Goal: Complete application form

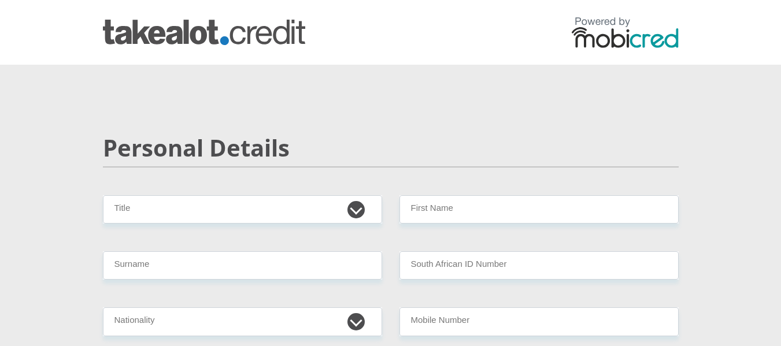
select select "Mr"
click at [103, 195] on select "Mr Ms Mrs Dr [PERSON_NAME]" at bounding box center [242, 209] width 279 height 28
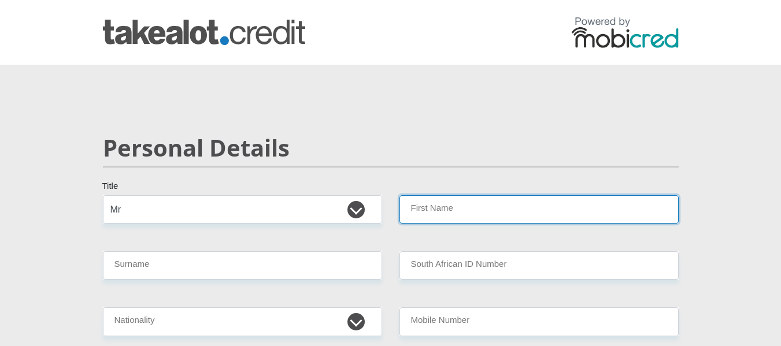
click at [424, 206] on input "First Name" at bounding box center [538, 209] width 279 height 28
type input "Katleho"
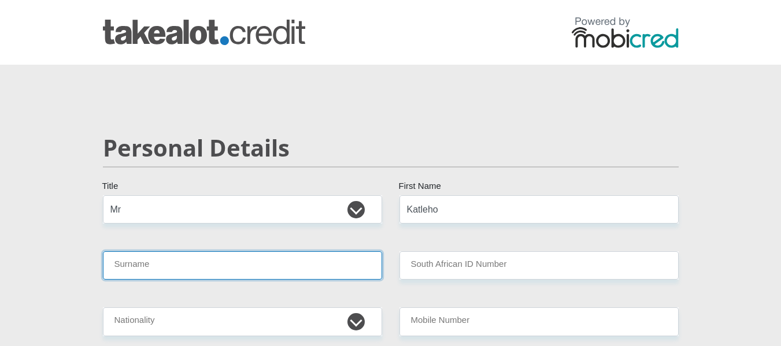
type input "Moloi"
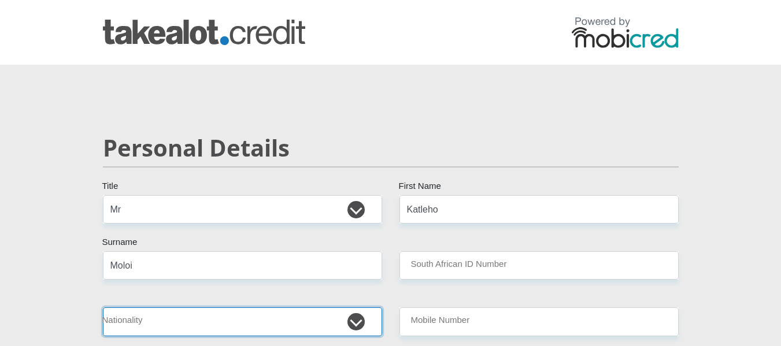
select select "ZAF"
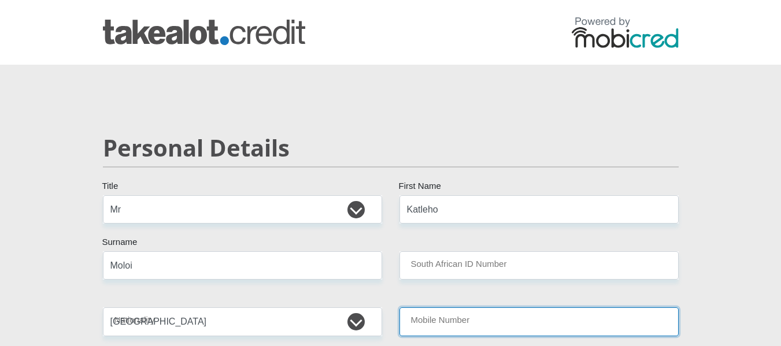
type input "0833431320"
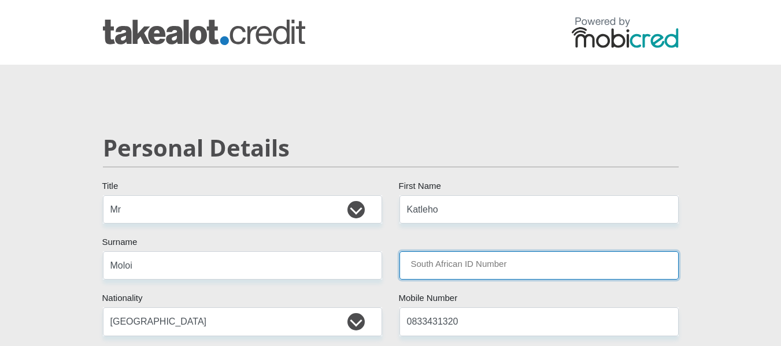
click at [541, 264] on input "South African ID Number" at bounding box center [538, 265] width 279 height 28
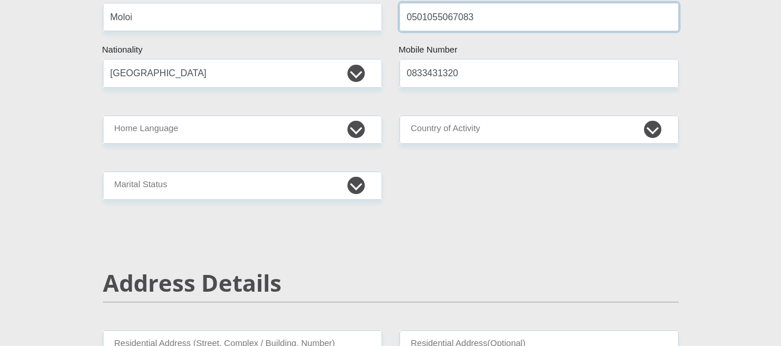
scroll to position [261, 0]
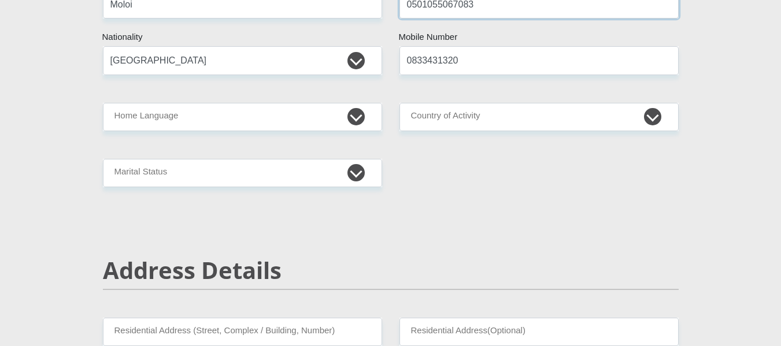
type input "0501055067083"
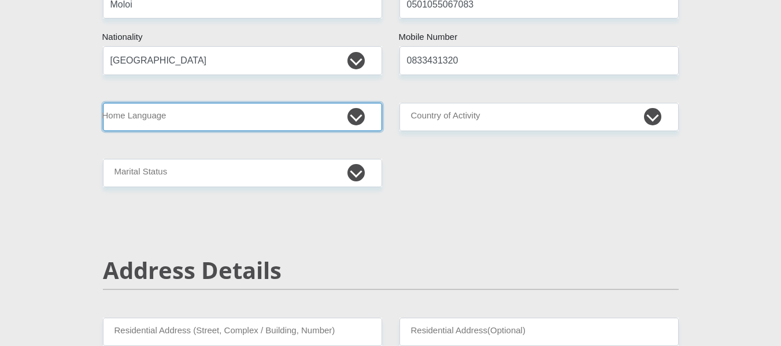
click at [228, 121] on select "Afrikaans English Sepedi South Ndebele Southern Sotho Swati Tsonga Tswana Venda…" at bounding box center [242, 117] width 279 height 28
select select "sot"
click at [103, 103] on select "Afrikaans English Sepedi South Ndebele Southern Sotho Swati Tsonga Tswana Venda…" at bounding box center [242, 117] width 279 height 28
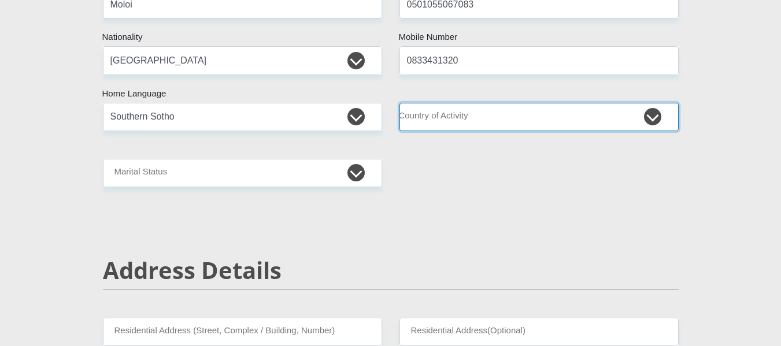
click at [446, 126] on select "[GEOGRAPHIC_DATA] [GEOGRAPHIC_DATA] [GEOGRAPHIC_DATA] [GEOGRAPHIC_DATA] [GEOGRA…" at bounding box center [538, 117] width 279 height 28
select select "ZAF"
click at [399, 103] on select "[GEOGRAPHIC_DATA] [GEOGRAPHIC_DATA] [GEOGRAPHIC_DATA] [GEOGRAPHIC_DATA] [GEOGRA…" at bounding box center [538, 117] width 279 height 28
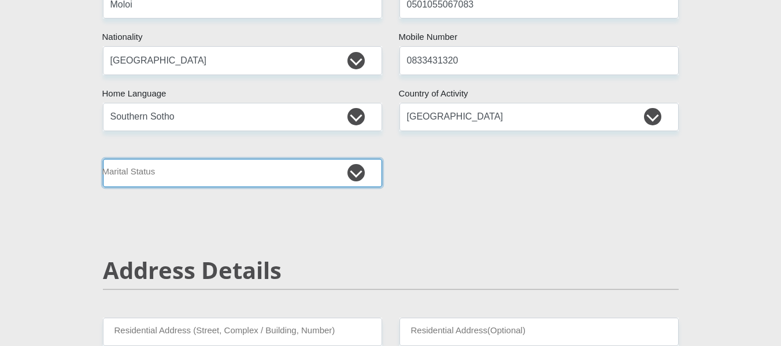
click at [338, 182] on select "Married ANC Single Divorced Widowed Married COP or Customary Law" at bounding box center [242, 173] width 279 height 28
select select "2"
click at [103, 159] on select "Married ANC Single Divorced Widowed Married COP or Customary Law" at bounding box center [242, 173] width 279 height 28
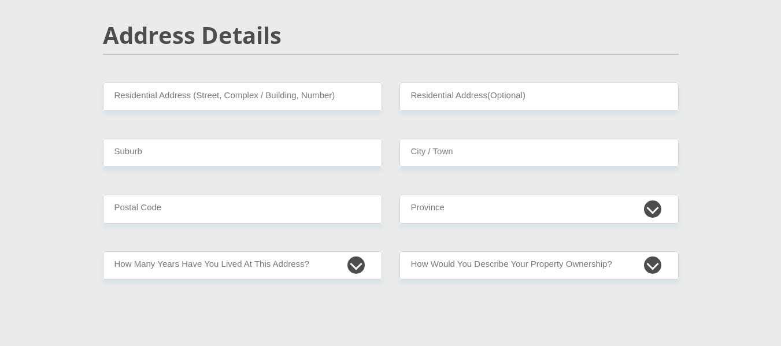
scroll to position [549, 0]
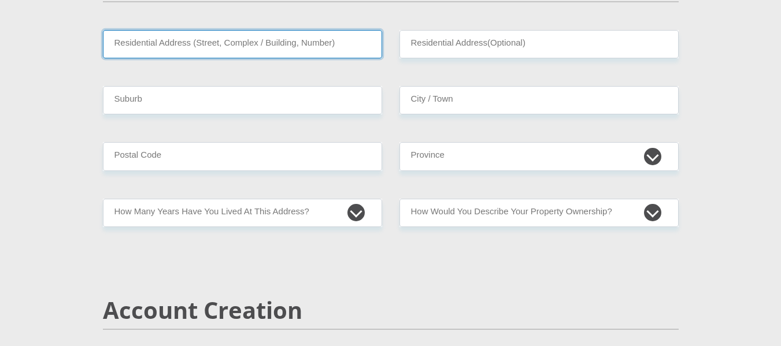
click at [284, 45] on input "Residential Address (Street, Complex / Building, Number)" at bounding box center [242, 44] width 279 height 28
type input "[STREET_ADDRESS][PERSON_NAME]"
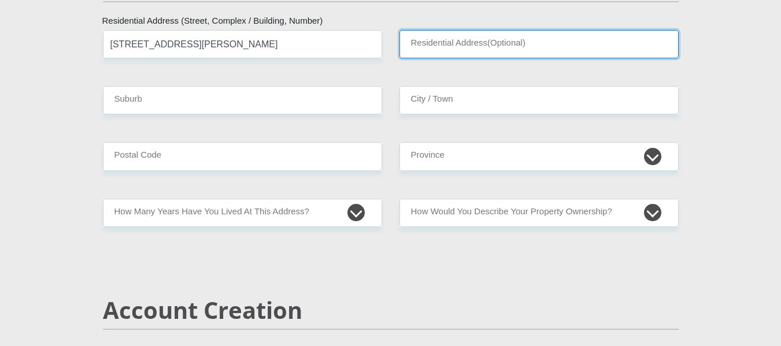
type input "Sasolburg"
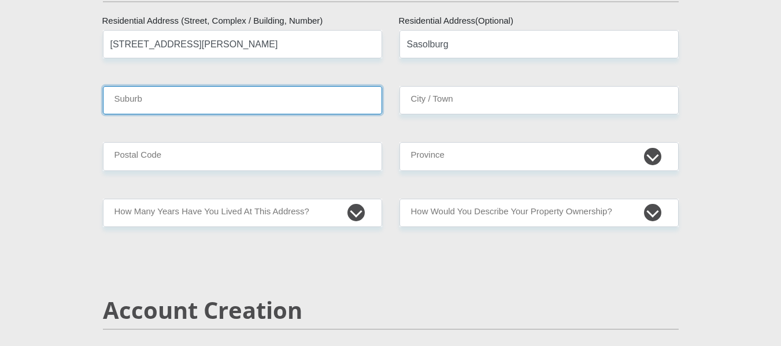
type input "[GEOGRAPHIC_DATA]"
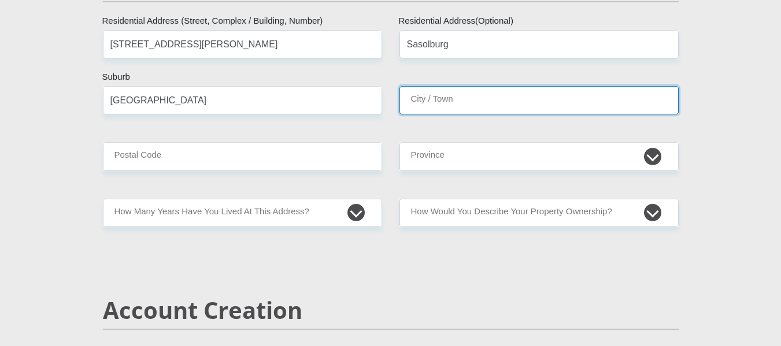
type input "[GEOGRAPHIC_DATA]"
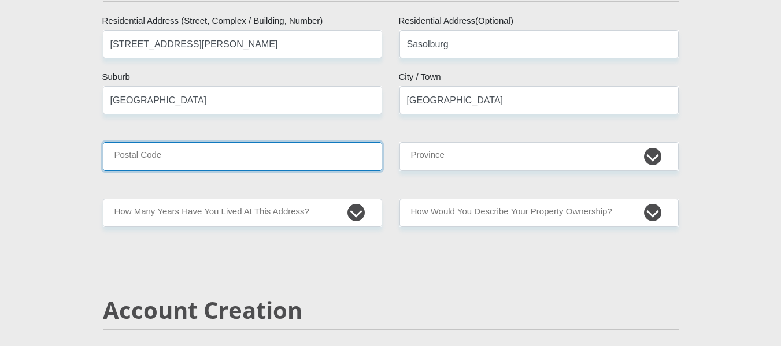
type input "1947"
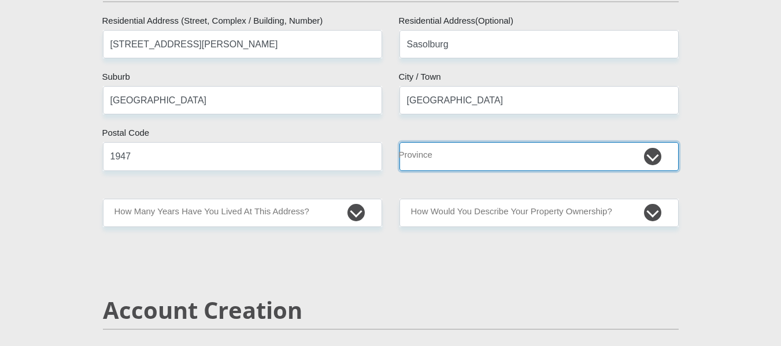
click at [466, 164] on select "Eastern Cape Free State [GEOGRAPHIC_DATA] [GEOGRAPHIC_DATA][DATE] [GEOGRAPHIC_D…" at bounding box center [538, 156] width 279 height 28
select select "Free State"
click at [399, 142] on select "Eastern Cape Free State [GEOGRAPHIC_DATA] [GEOGRAPHIC_DATA][DATE] [GEOGRAPHIC_D…" at bounding box center [538, 156] width 279 height 28
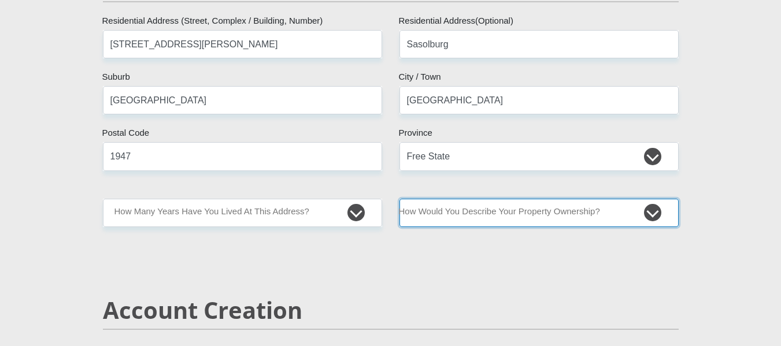
click at [456, 215] on select "Owned Rented Family Owned Company Dwelling" at bounding box center [538, 213] width 279 height 28
select select "parents"
click at [399, 199] on select "Owned Rented Family Owned Company Dwelling" at bounding box center [538, 213] width 279 height 28
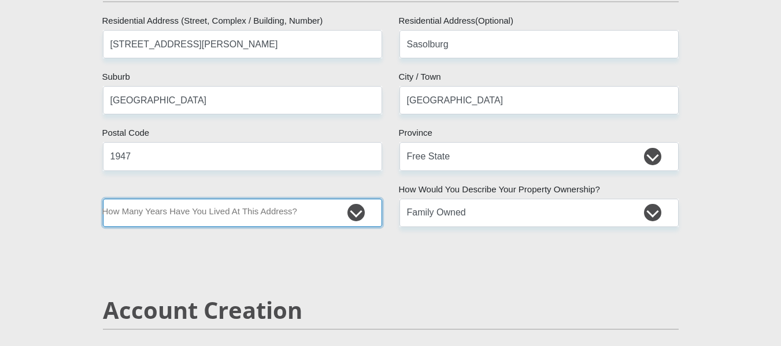
click at [316, 219] on select "less than 1 year 1-3 years 3-5 years 5+ years" at bounding box center [242, 213] width 279 height 28
select select "5"
click at [103, 199] on select "less than 1 year 1-3 years 3-5 years 5+ years" at bounding box center [242, 213] width 279 height 28
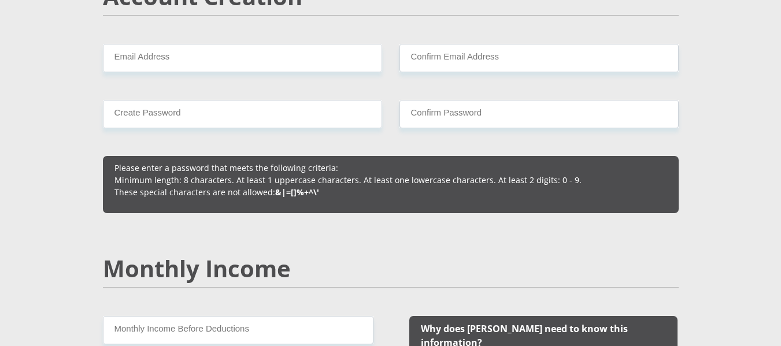
scroll to position [895, 0]
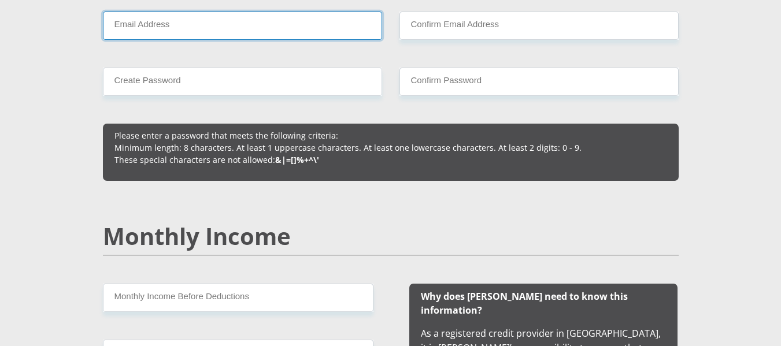
click at [292, 27] on input "Email Address" at bounding box center [242, 26] width 279 height 28
type input "[EMAIL_ADDRESS][DOMAIN_NAME]"
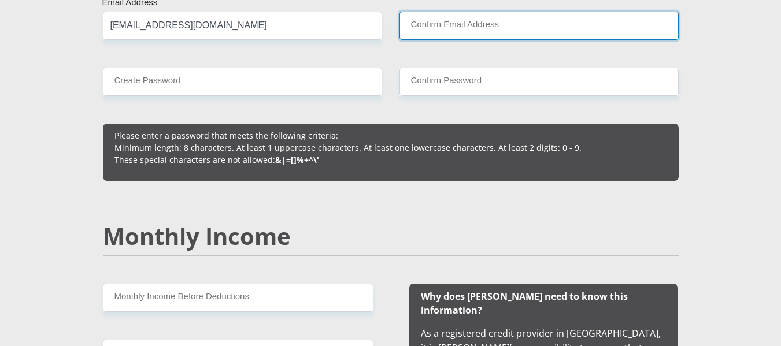
type input "[EMAIL_ADDRESS][DOMAIN_NAME]"
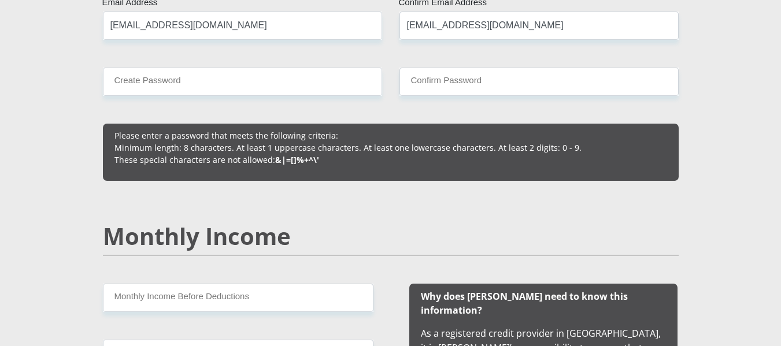
type input "0647294454"
type input "Katleho"
type input "Moloi"
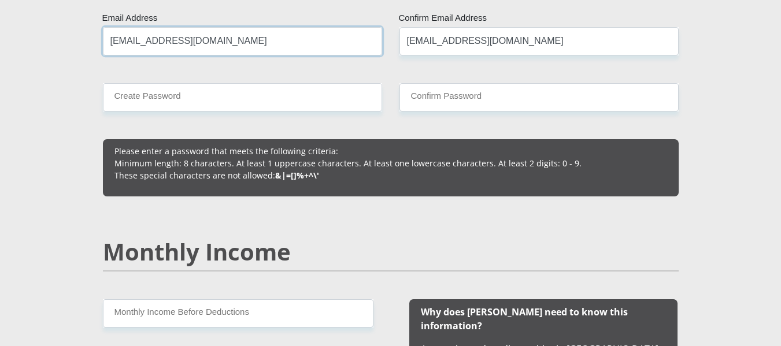
scroll to position [866, 0]
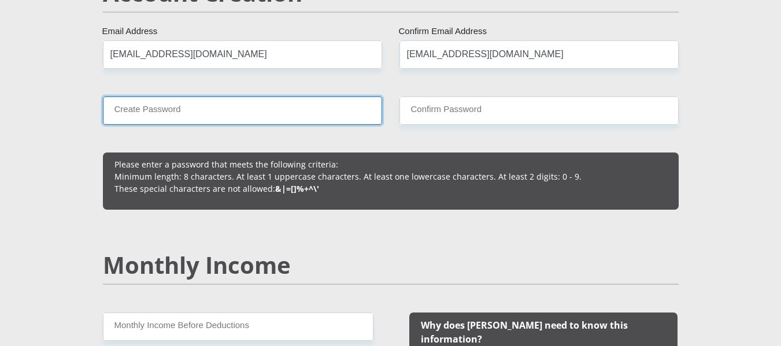
click at [262, 103] on input "Create Password" at bounding box center [242, 111] width 279 height 28
type input "Katboss@9615"
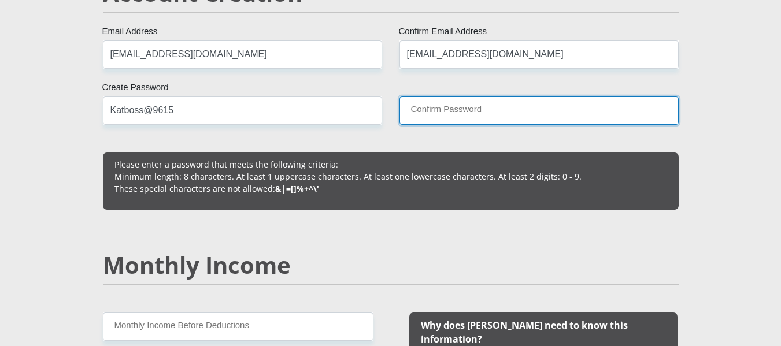
click at [438, 105] on input "Confirm Password" at bounding box center [538, 111] width 279 height 28
type input "Katboss@9615"
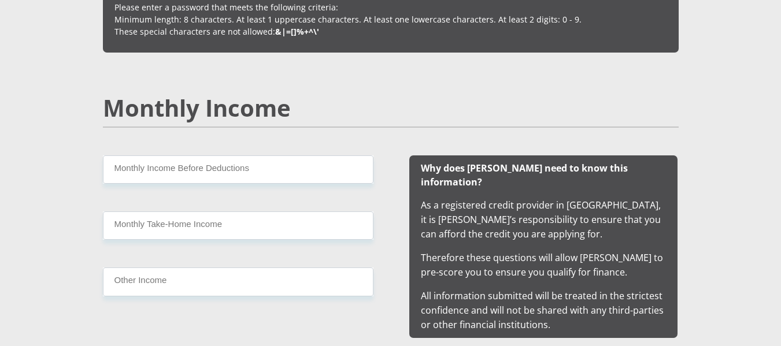
scroll to position [1149, 0]
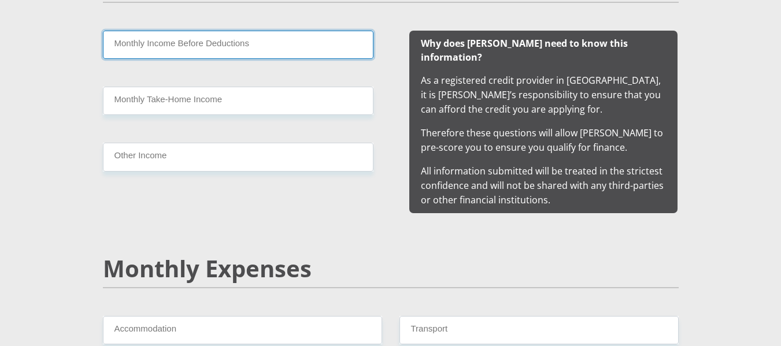
click at [219, 44] on input "Monthly Income Before Deductions" at bounding box center [238, 45] width 271 height 28
type input "8000"
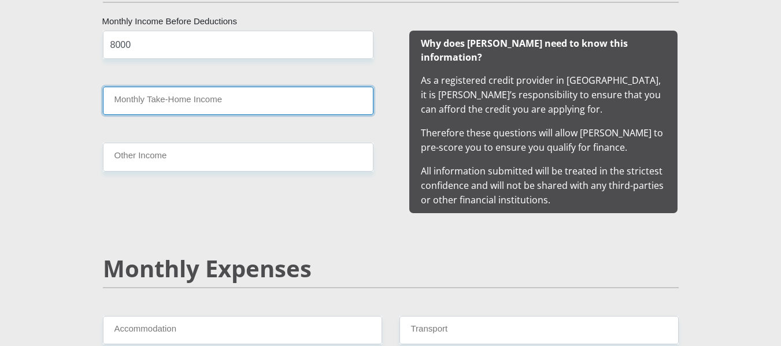
click at [209, 95] on input "Monthly Take-Home Income" at bounding box center [238, 101] width 271 height 28
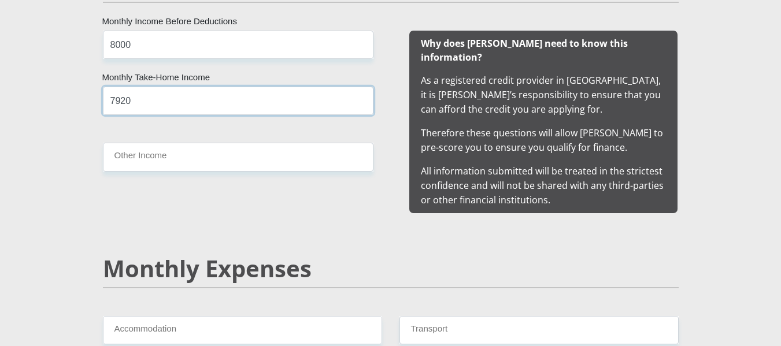
type input "7920"
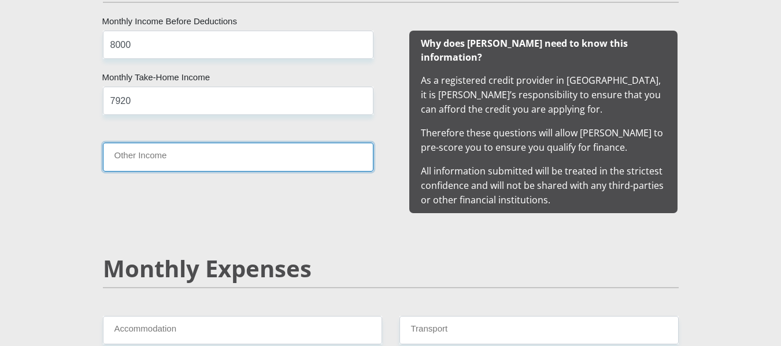
click at [214, 158] on input "Other Income" at bounding box center [238, 157] width 271 height 28
type input "0"
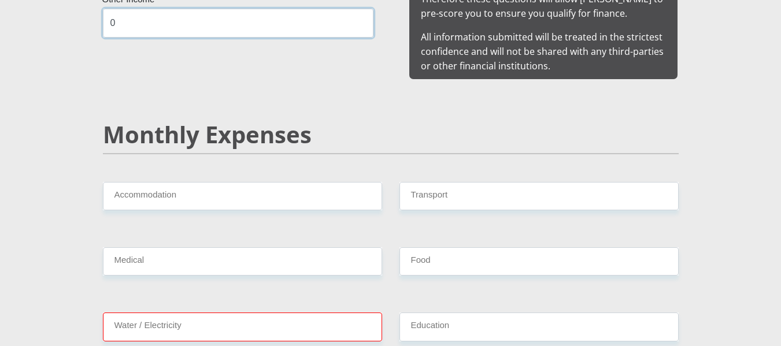
scroll to position [1287, 0]
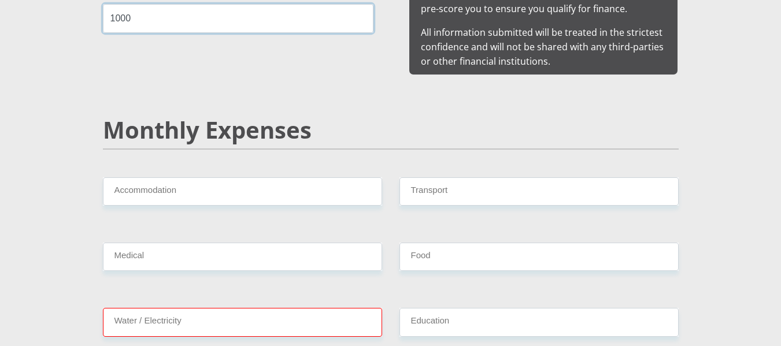
type input "1000"
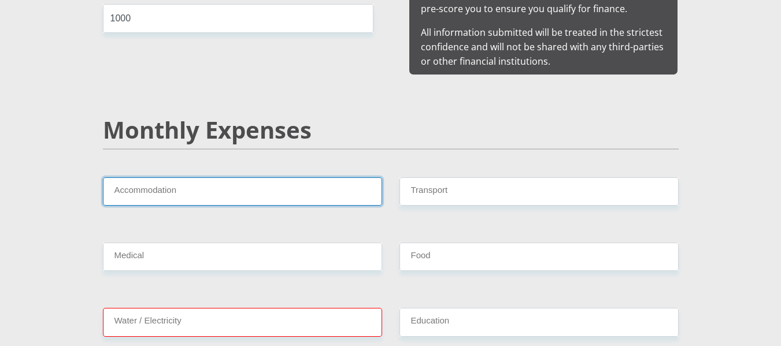
click at [313, 180] on input "Accommodation" at bounding box center [242, 191] width 279 height 28
type input "0"
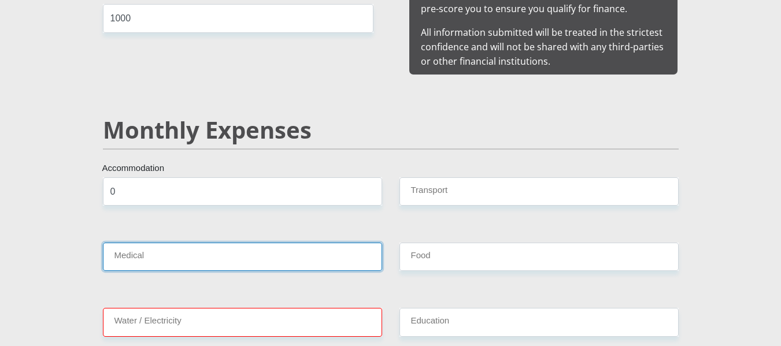
click at [192, 243] on input "Medical" at bounding box center [242, 257] width 279 height 28
type input "0"
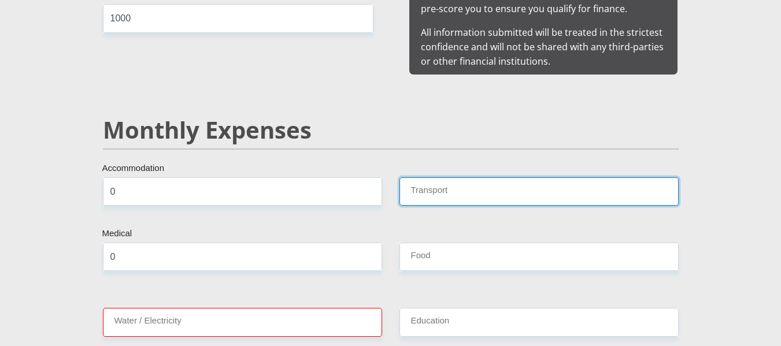
click at [437, 180] on input "Transport" at bounding box center [538, 191] width 279 height 28
type input "0"
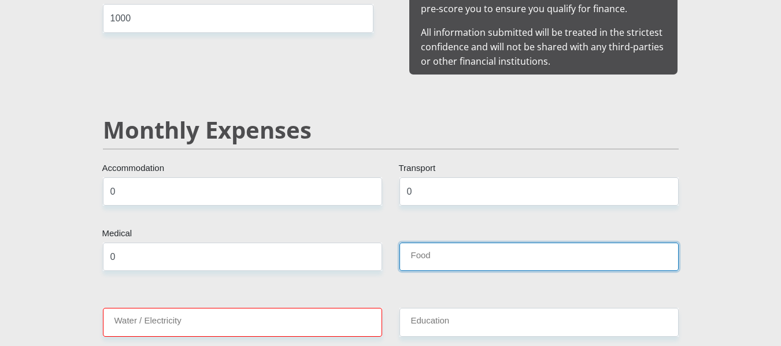
click at [454, 249] on input "Food" at bounding box center [538, 257] width 279 height 28
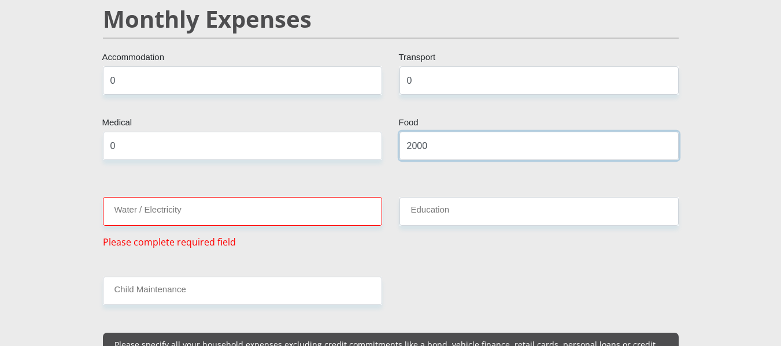
scroll to position [1403, 0]
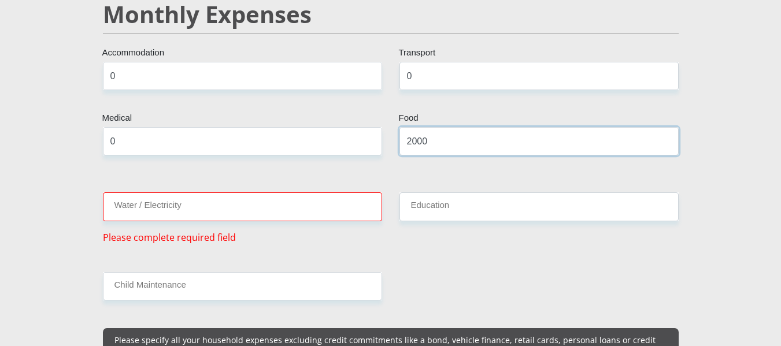
type input "2000"
click at [288, 200] on input "Water / Electricity" at bounding box center [242, 206] width 279 height 28
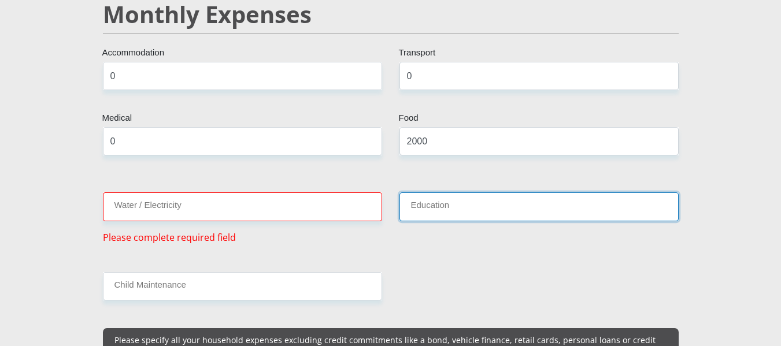
click at [446, 198] on input "Education" at bounding box center [538, 206] width 279 height 28
type input "800"
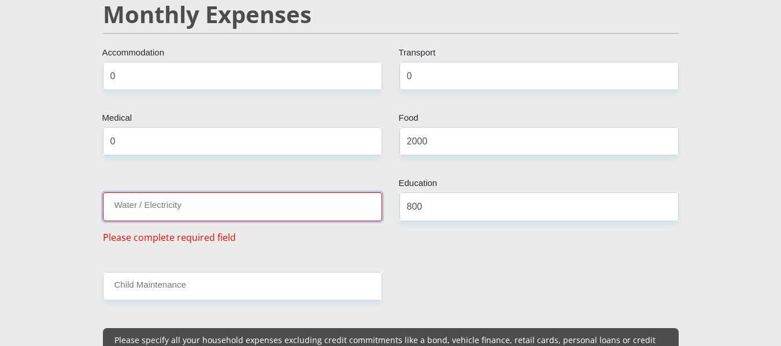
click at [293, 198] on input "Water / Electricity" at bounding box center [242, 206] width 279 height 28
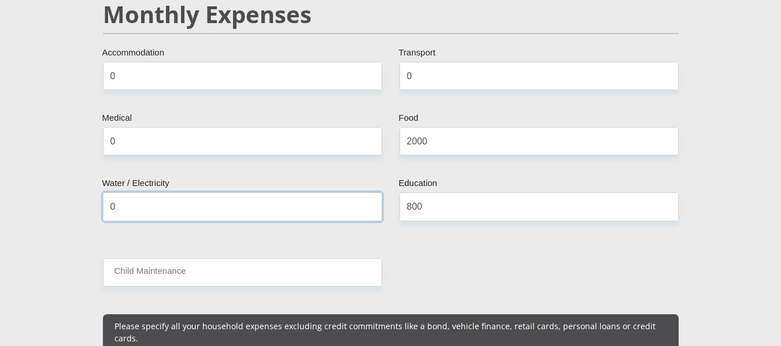
type input "0"
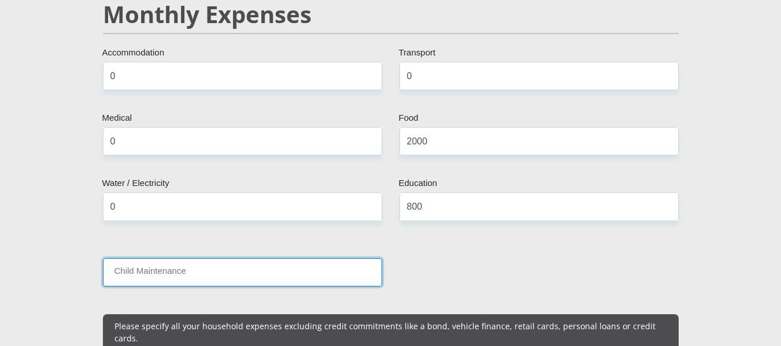
click at [298, 263] on input "Child Maintenance" at bounding box center [242, 272] width 279 height 28
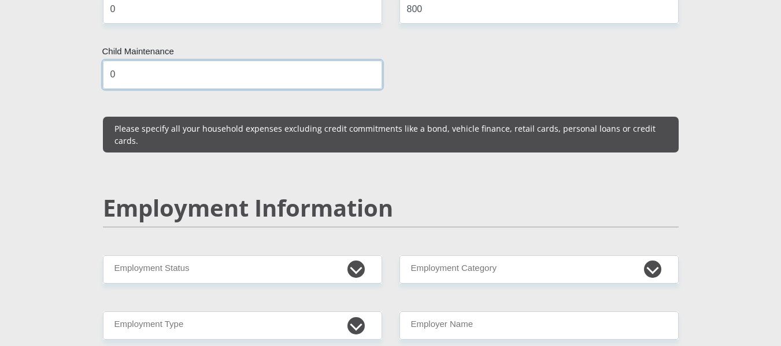
scroll to position [1611, 0]
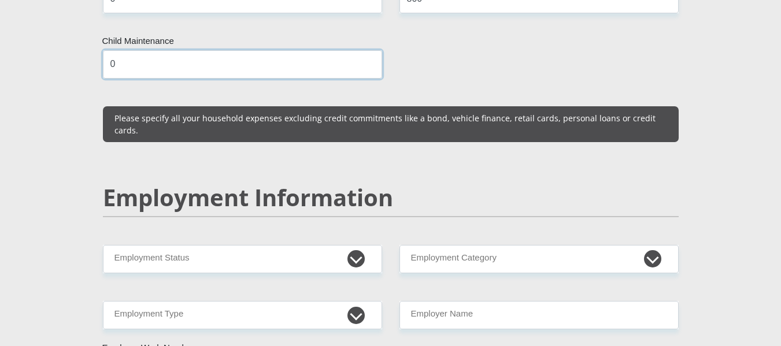
type input "0"
click at [505, 112] on p "Please specify all your household expenses excluding credit commitments like a …" at bounding box center [390, 124] width 553 height 24
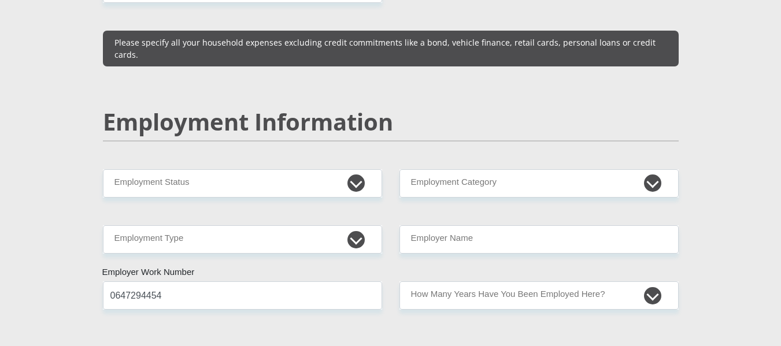
scroll to position [1704, 0]
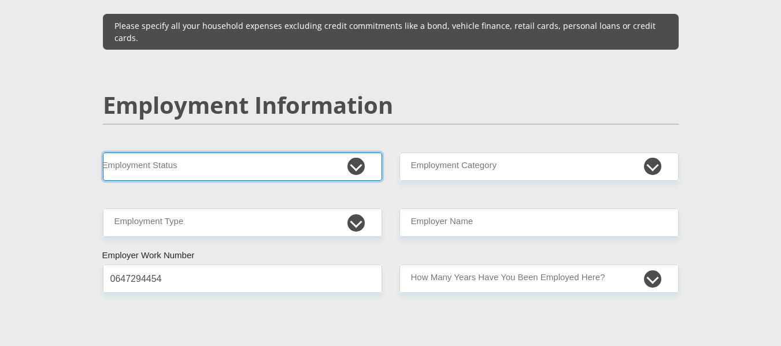
click at [351, 153] on select "Permanent/Full-time Part-time/Casual [DEMOGRAPHIC_DATA] Worker Self-Employed Ho…" at bounding box center [242, 167] width 279 height 28
select select "1"
click at [103, 153] on select "Permanent/Full-time Part-time/Casual [DEMOGRAPHIC_DATA] Worker Self-Employed Ho…" at bounding box center [242, 167] width 279 height 28
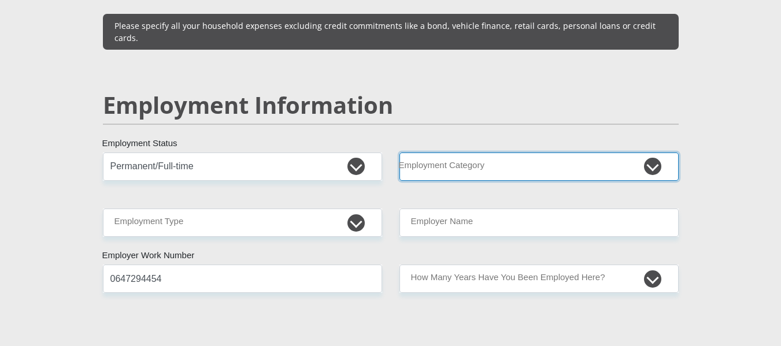
click at [446, 153] on select "AGRICULTURE ALCOHOL & TOBACCO CONSTRUCTION MATERIALS METALLURGY EQUIPMENT FOR R…" at bounding box center [538, 167] width 279 height 28
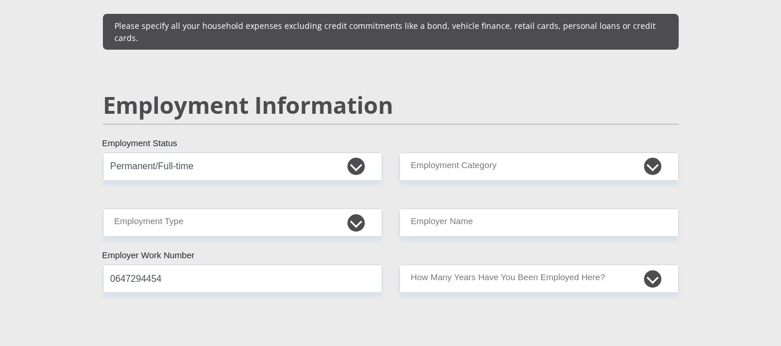
click at [694, 86] on div "Personal Details Mr Ms Mrs Dr [PERSON_NAME] Title Katleho First Name Moloi Surn…" at bounding box center [390, 149] width 659 height 3492
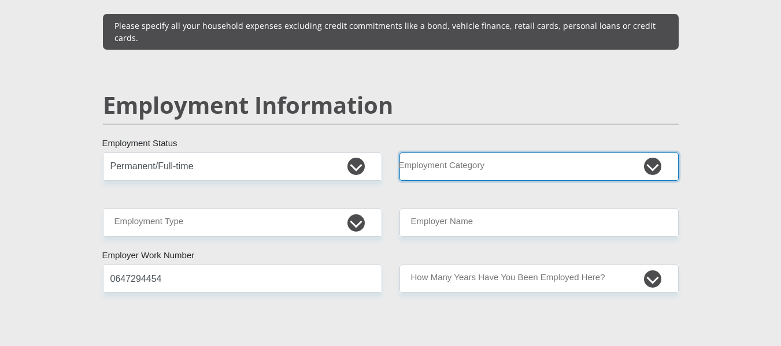
click at [657, 153] on select "AGRICULTURE ALCOHOL & TOBACCO CONSTRUCTION MATERIALS METALLURGY EQUIPMENT FOR R…" at bounding box center [538, 167] width 279 height 28
select select "71"
click at [399, 153] on select "AGRICULTURE ALCOHOL & TOBACCO CONSTRUCTION MATERIALS METALLURGY EQUIPMENT FOR R…" at bounding box center [538, 167] width 279 height 28
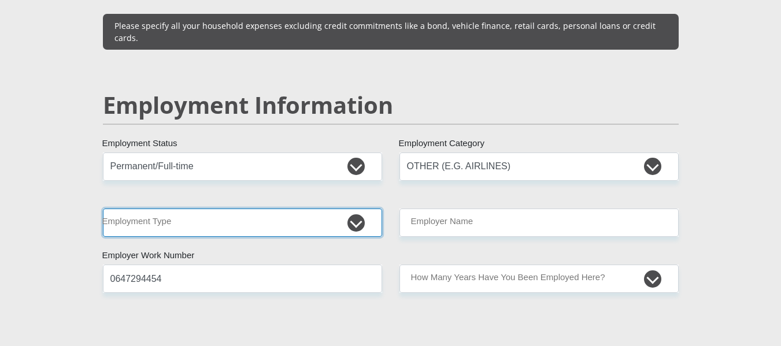
click at [357, 209] on select "College/Lecturer Craft Seller Creative Driver Executive Farmer Forces - Non Com…" at bounding box center [242, 223] width 279 height 28
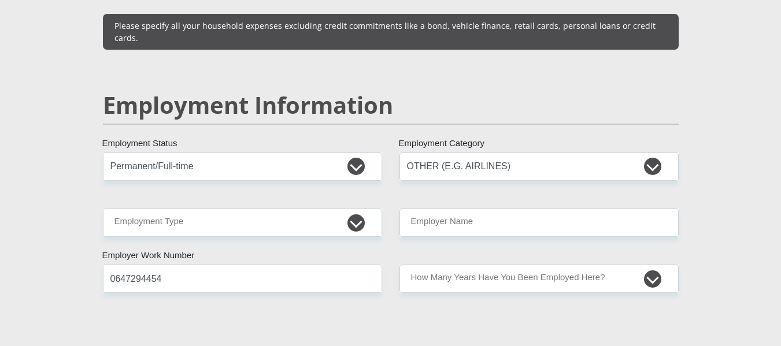
click at [309, 212] on div "Mr Ms Mrs Dr [PERSON_NAME] Title Katleho First Name Moloi Surname 0501055067083…" at bounding box center [390, 140] width 593 height 3297
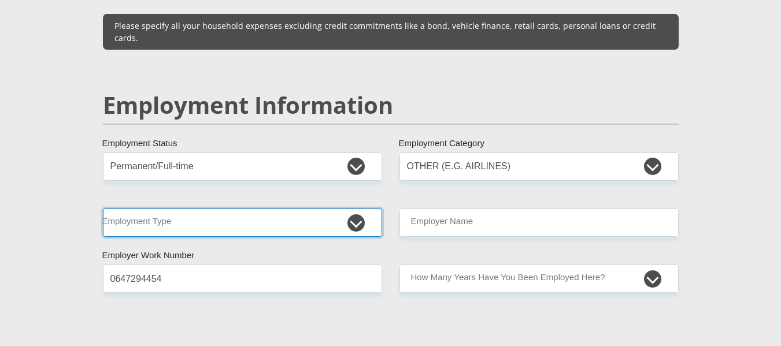
click at [319, 209] on select "College/Lecturer Craft Seller Creative Driver Executive Farmer Forces - Non Com…" at bounding box center [242, 223] width 279 height 28
select select "Office Staff/Clerk"
click at [103, 209] on select "College/Lecturer Craft Seller Creative Driver Executive Farmer Forces - Non Com…" at bounding box center [242, 223] width 279 height 28
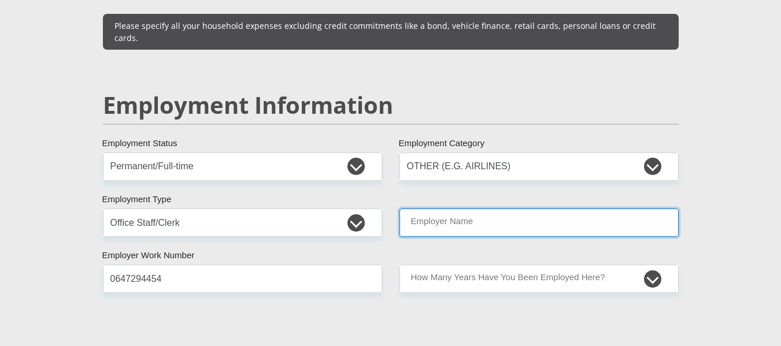
click at [443, 209] on input "Employer Name" at bounding box center [538, 223] width 279 height 28
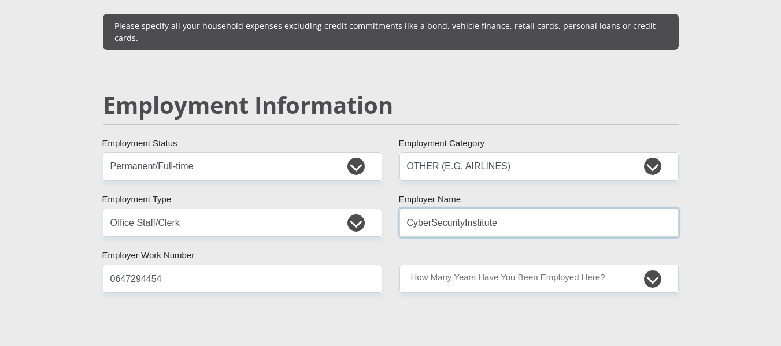
click at [443, 209] on input "CyberSecurityInstitute" at bounding box center [538, 223] width 279 height 28
type input "CyberSecurityInstitute"
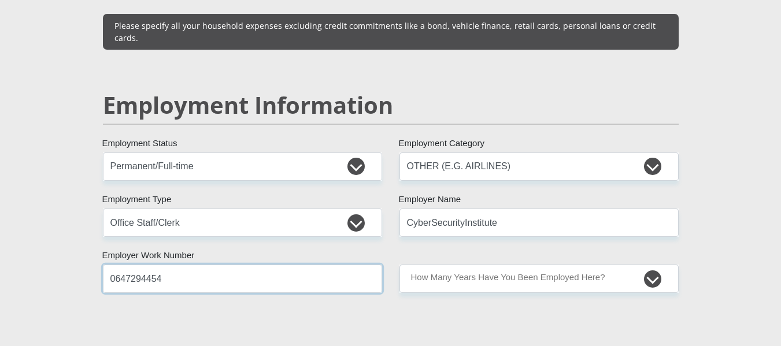
click at [275, 265] on input "0647294454" at bounding box center [242, 279] width 279 height 28
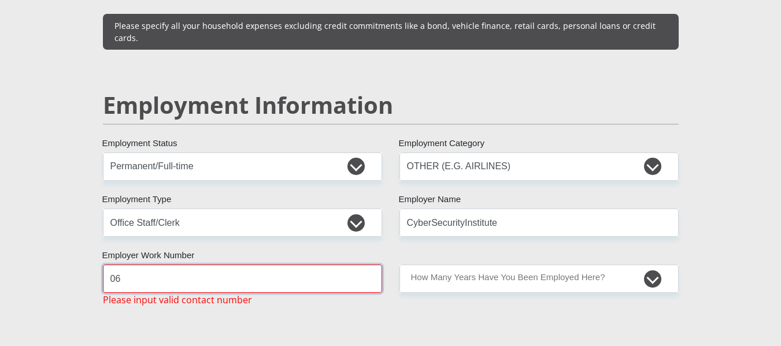
type input "0"
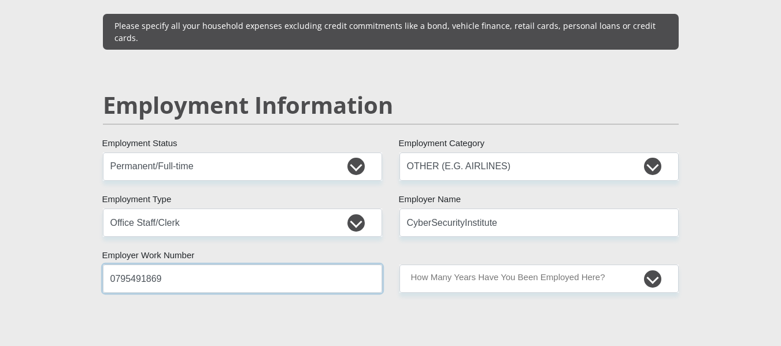
type input "0795491869"
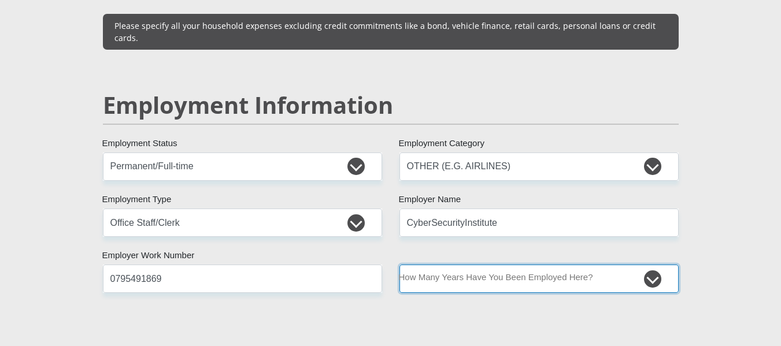
click at [477, 265] on select "less than 1 year 1-3 years 3-5 years 5+ years" at bounding box center [538, 279] width 279 height 28
select select "6"
click at [399, 265] on select "less than 1 year 1-3 years 3-5 years 5+ years" at bounding box center [538, 279] width 279 height 28
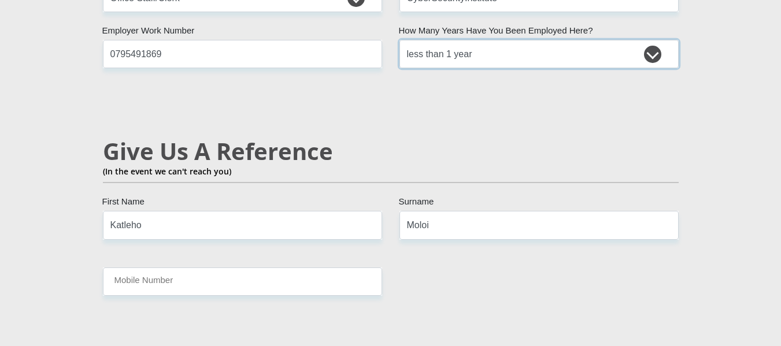
scroll to position [1935, 0]
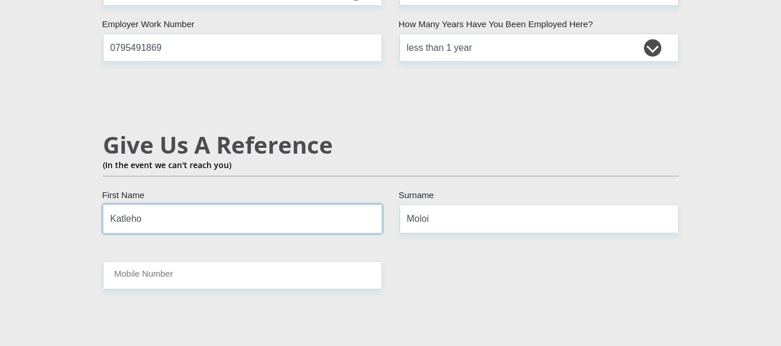
click at [232, 205] on input "Katleho" at bounding box center [242, 219] width 279 height 28
type input "K"
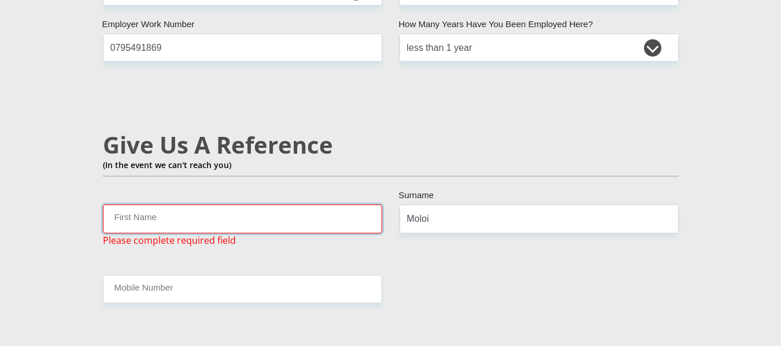
type input "B"
click at [232, 205] on input "First Name" at bounding box center [242, 219] width 279 height 28
type input "Mookgo"
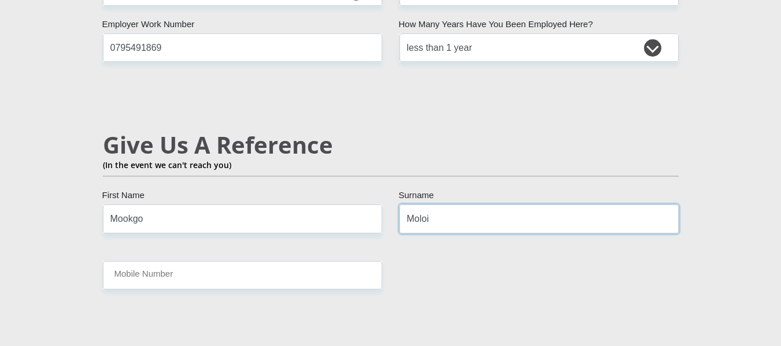
click at [448, 205] on input "Moloi" at bounding box center [538, 219] width 279 height 28
type input "Radebe"
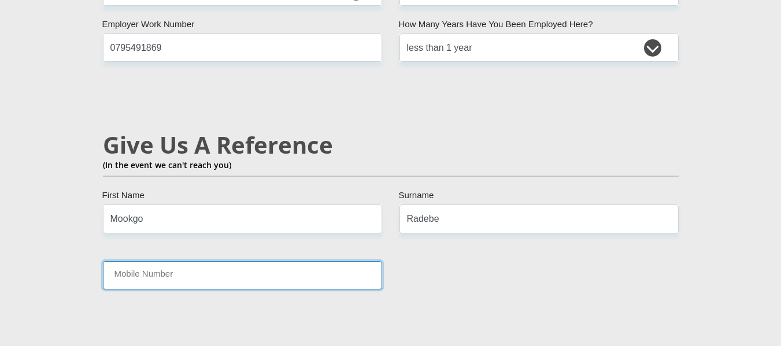
click at [308, 261] on input "Mobile Number" at bounding box center [242, 275] width 279 height 28
type input "0710104590"
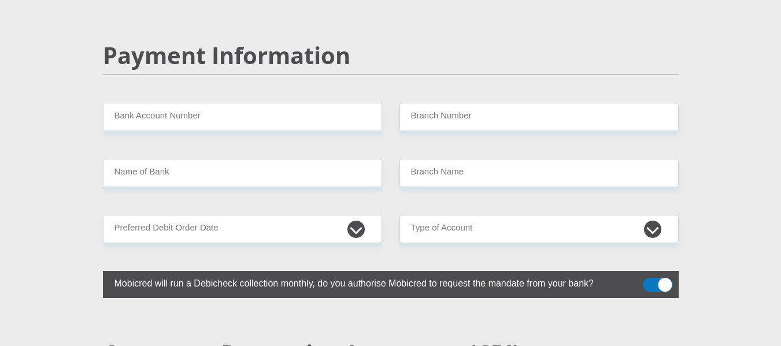
scroll to position [2258, 0]
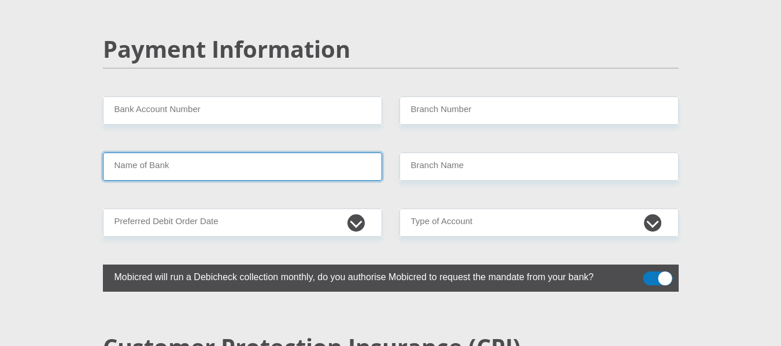
click at [311, 153] on input "Name of Bank" at bounding box center [242, 167] width 279 height 28
click at [257, 153] on input "Name of Bank" at bounding box center [242, 167] width 279 height 28
click at [260, 153] on input "Name of Bank" at bounding box center [242, 167] width 279 height 28
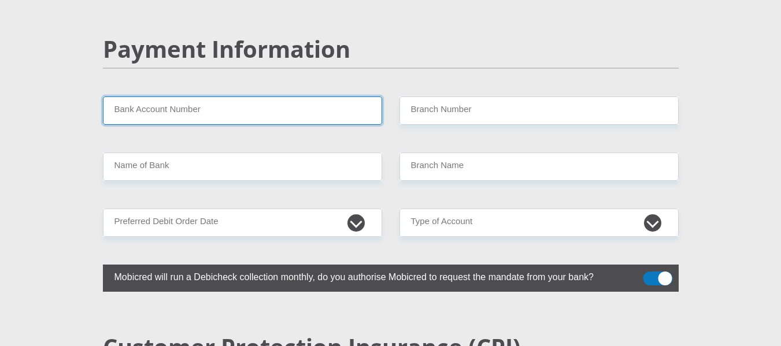
click at [254, 97] on input "Bank Account Number" at bounding box center [242, 111] width 279 height 28
type input "51066827824"
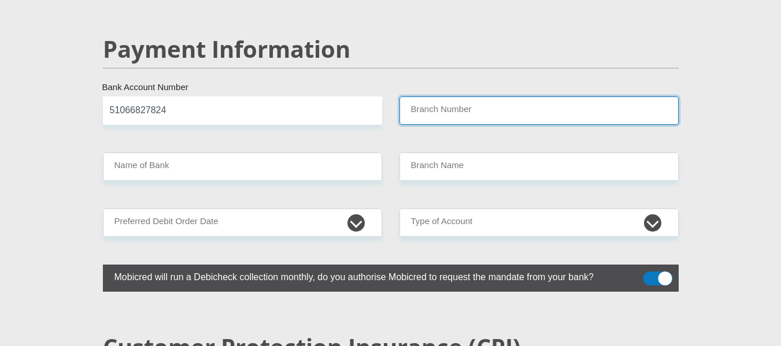
click at [441, 97] on input "Branch Number" at bounding box center [538, 111] width 279 height 28
type input "678910"
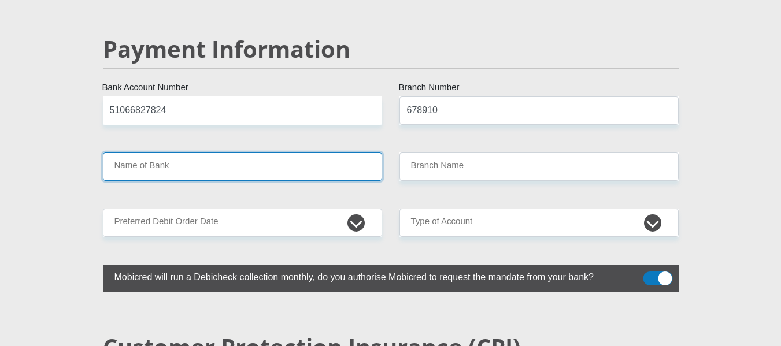
click at [343, 153] on input "Name of Bank" at bounding box center [242, 167] width 279 height 28
type input "TYME BANK LIMITED"
type input "TYME ROSEBANK"
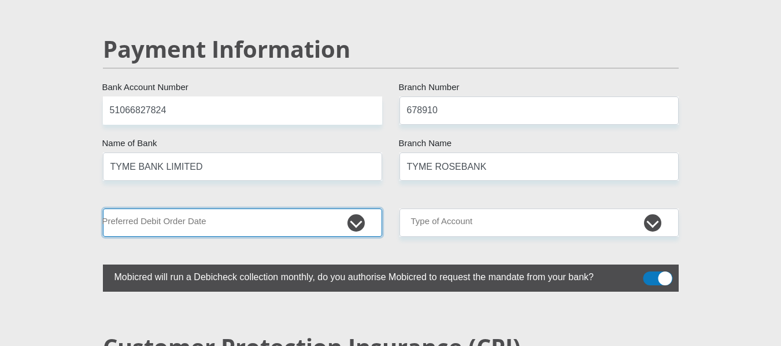
click at [295, 209] on select "1st 2nd 3rd 4th 5th 7th 18th 19th 20th 21st 22nd 23rd 24th 25th 26th 27th 28th …" at bounding box center [242, 223] width 279 height 28
select select "28"
click at [103, 209] on select "1st 2nd 3rd 4th 5th 7th 18th 19th 20th 21st 22nd 23rd 24th 25th 26th 27th 28th …" at bounding box center [242, 223] width 279 height 28
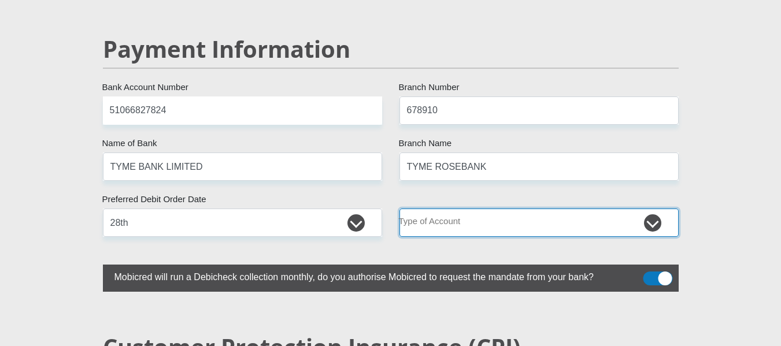
click at [496, 209] on select "Cheque Savings" at bounding box center [538, 223] width 279 height 28
select select "SAV"
click at [399, 209] on select "Cheque Savings" at bounding box center [538, 223] width 279 height 28
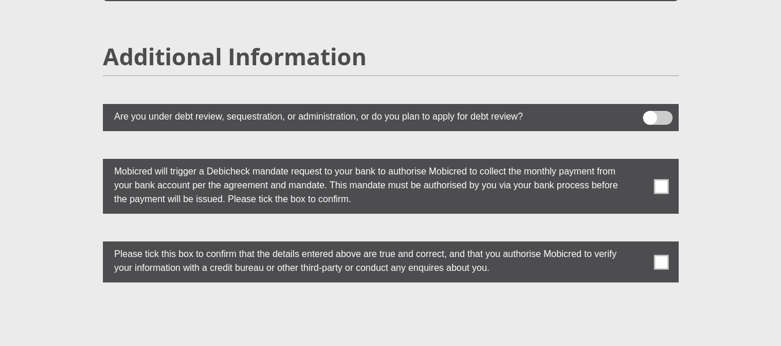
scroll to position [3152, 0]
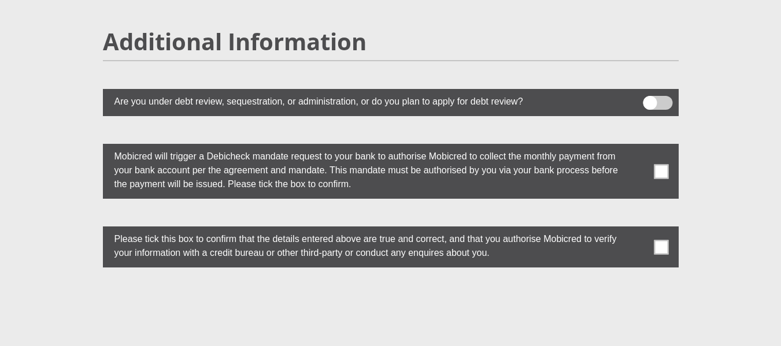
click at [665, 164] on span at bounding box center [661, 171] width 14 height 14
click at [638, 147] on input "checkbox" at bounding box center [638, 147] width 0 height 0
click at [662, 240] on span at bounding box center [661, 247] width 14 height 14
click at [638, 229] on input "checkbox" at bounding box center [638, 229] width 0 height 0
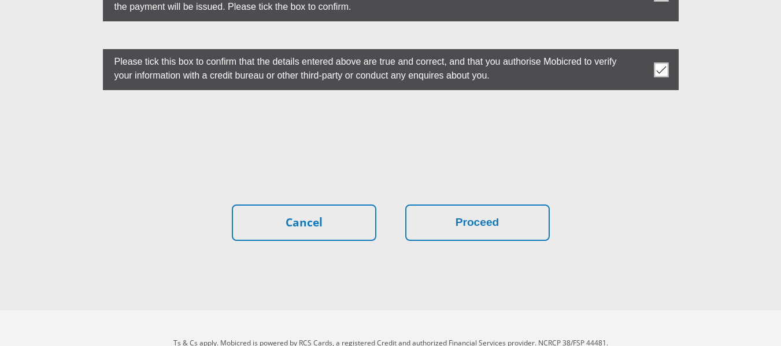
scroll to position [3334, 0]
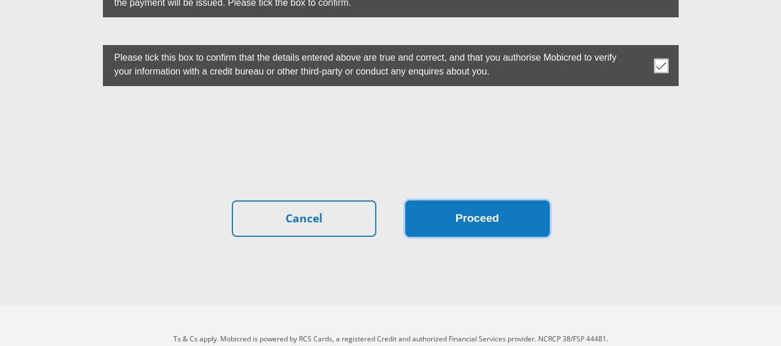
click at [426, 201] on button "Proceed" at bounding box center [477, 219] width 145 height 36
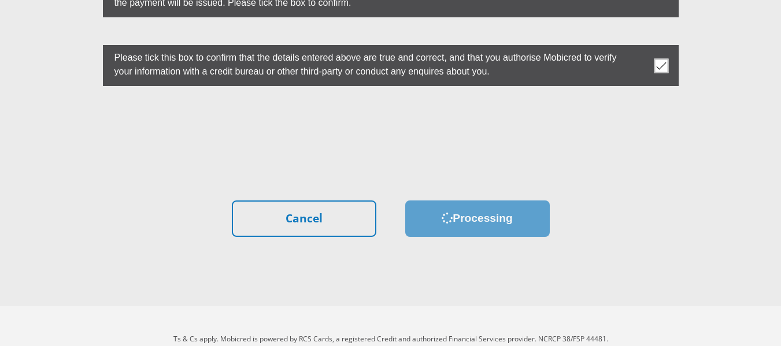
scroll to position [0, 0]
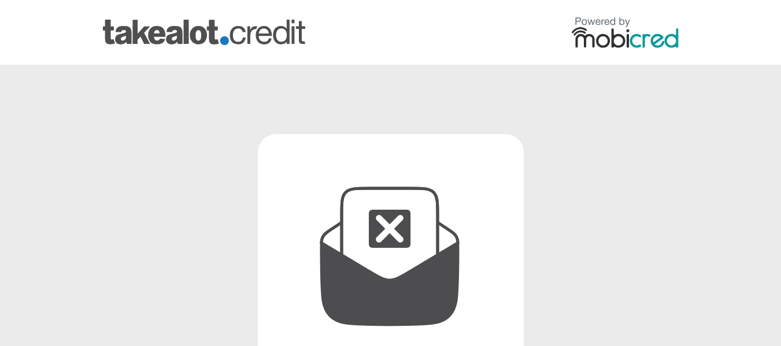
scroll to position [274, 0]
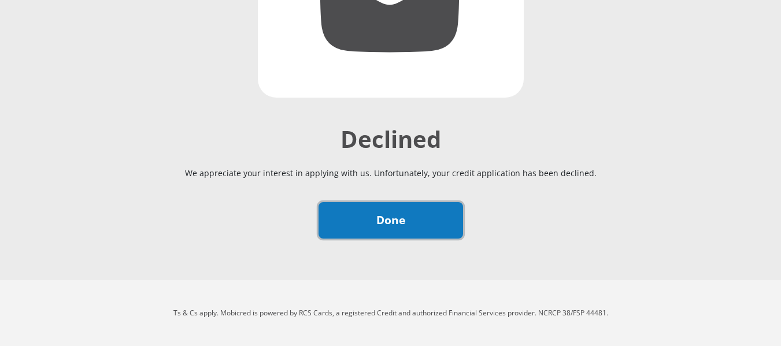
click at [404, 212] on link "Done" at bounding box center [391, 220] width 145 height 36
